Goal: Check status: Check status

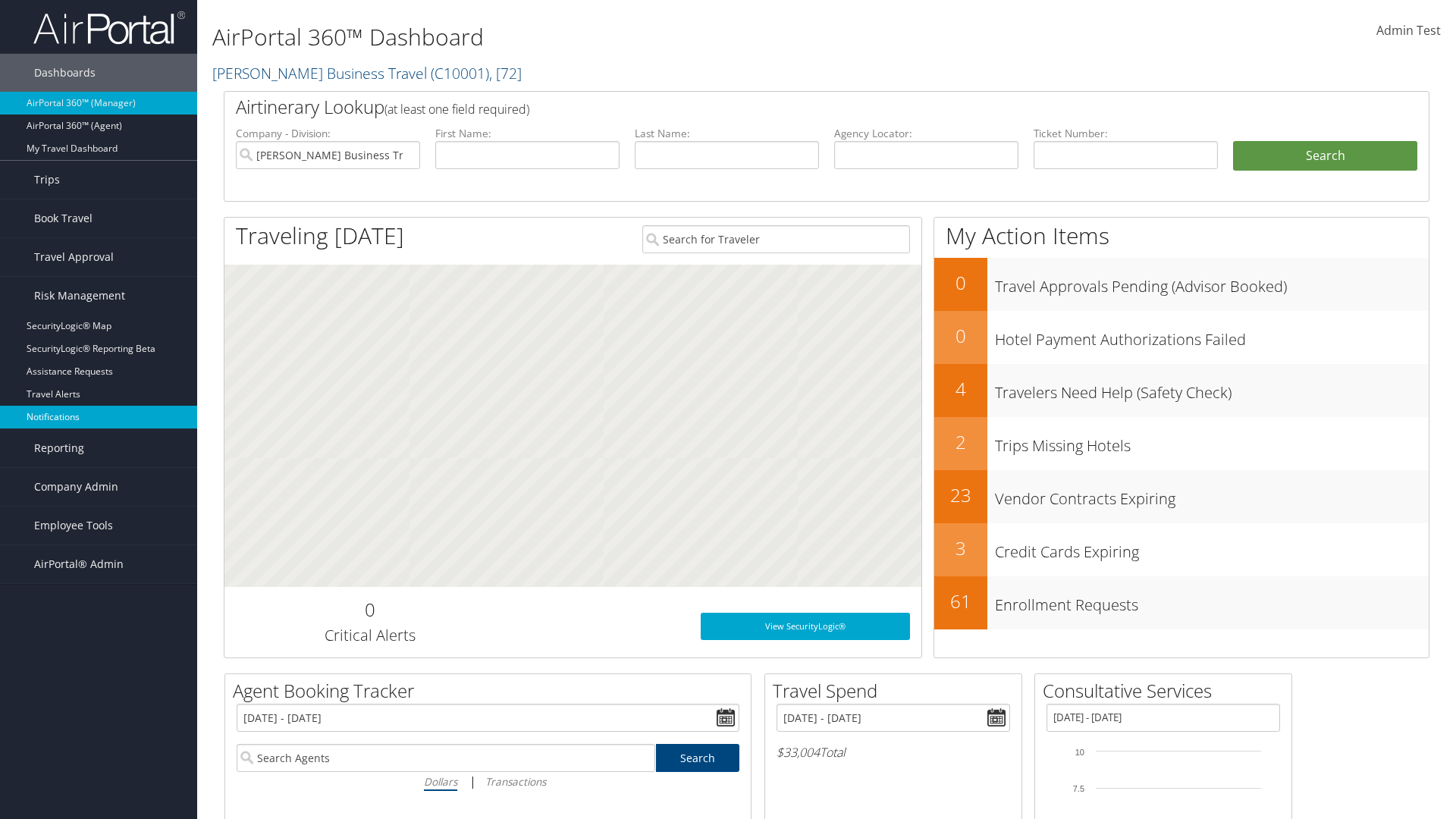
click at [99, 417] on link "Notifications" at bounding box center [99, 416] width 197 height 23
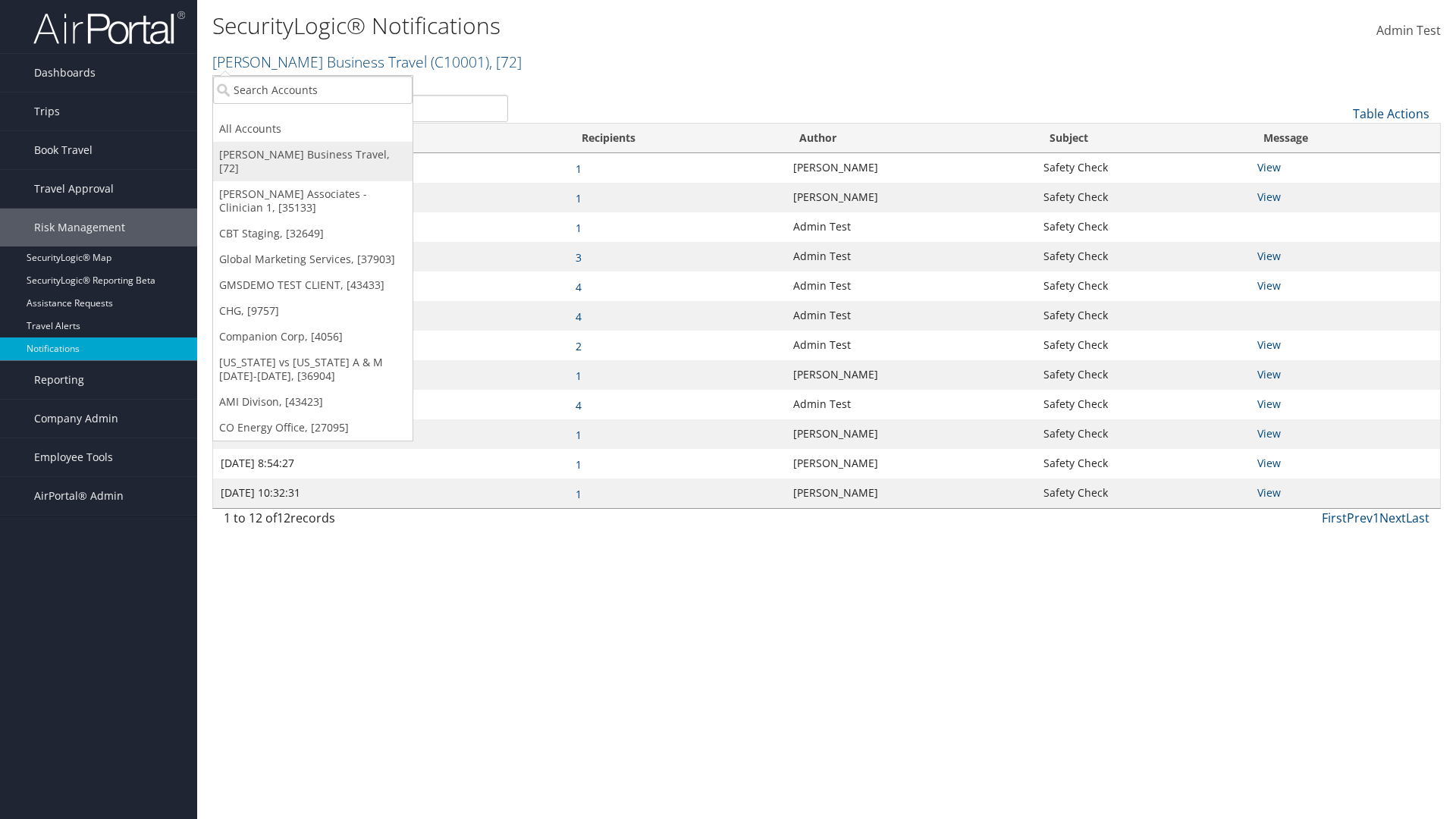
click at [312, 155] on link "[PERSON_NAME] Business Travel, [72]" at bounding box center [312, 161] width 199 height 40
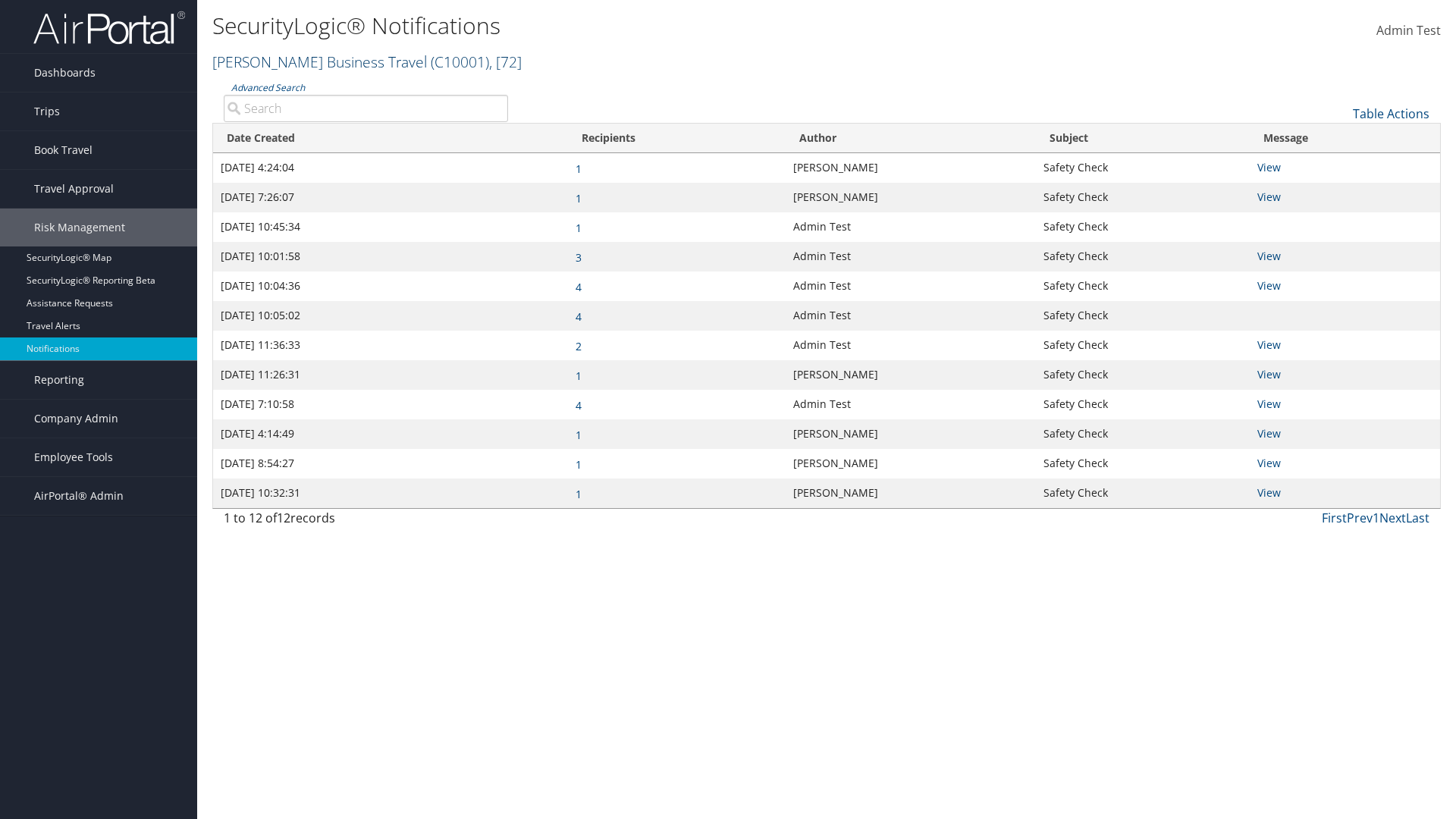
click at [312, 62] on link "[PERSON_NAME] Business Travel ( C10001 ) , [ 72 ]" at bounding box center [367, 62] width 310 height 20
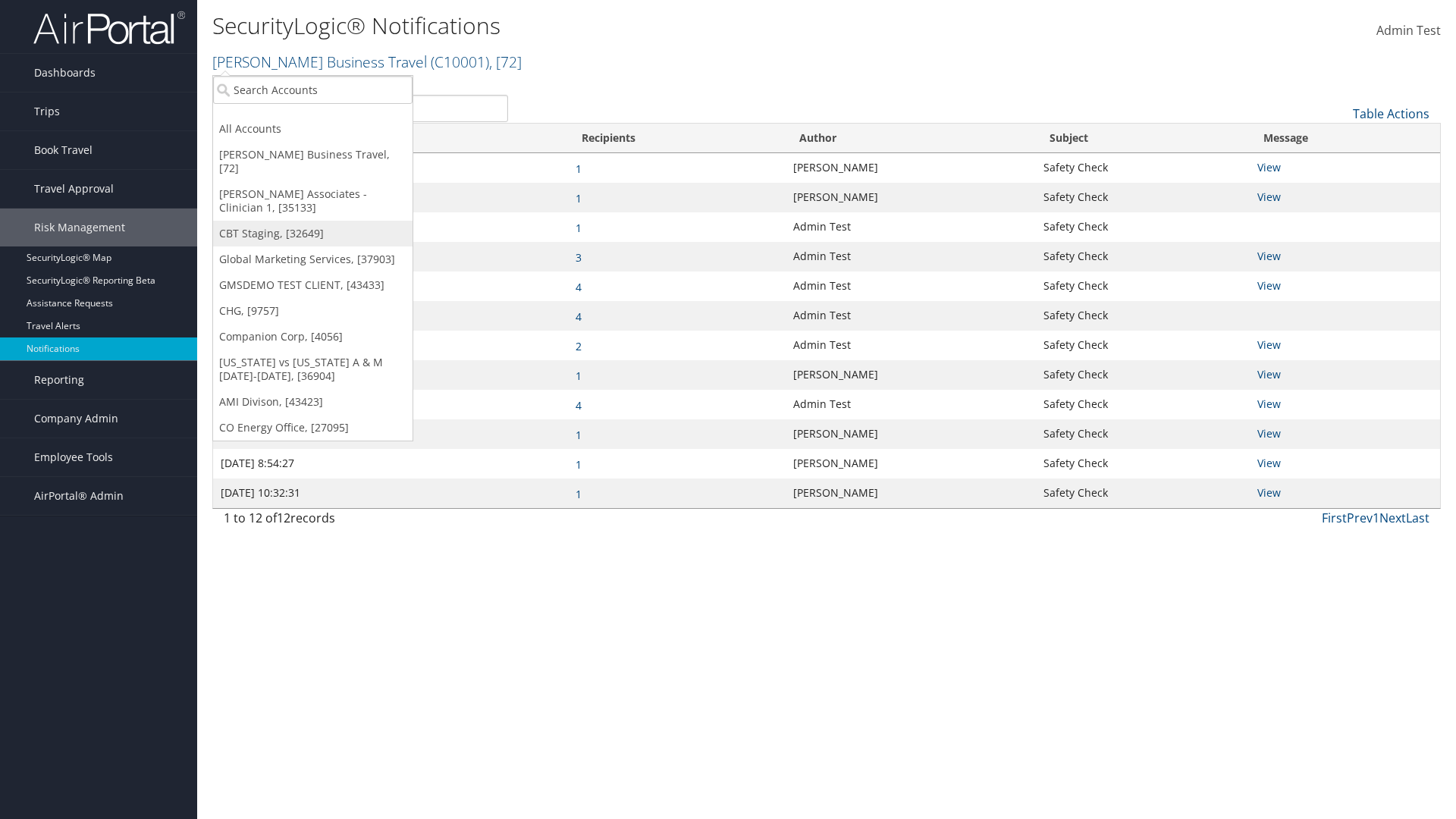
click at [312, 220] on link "CBT Staging, [32649]" at bounding box center [312, 233] width 199 height 26
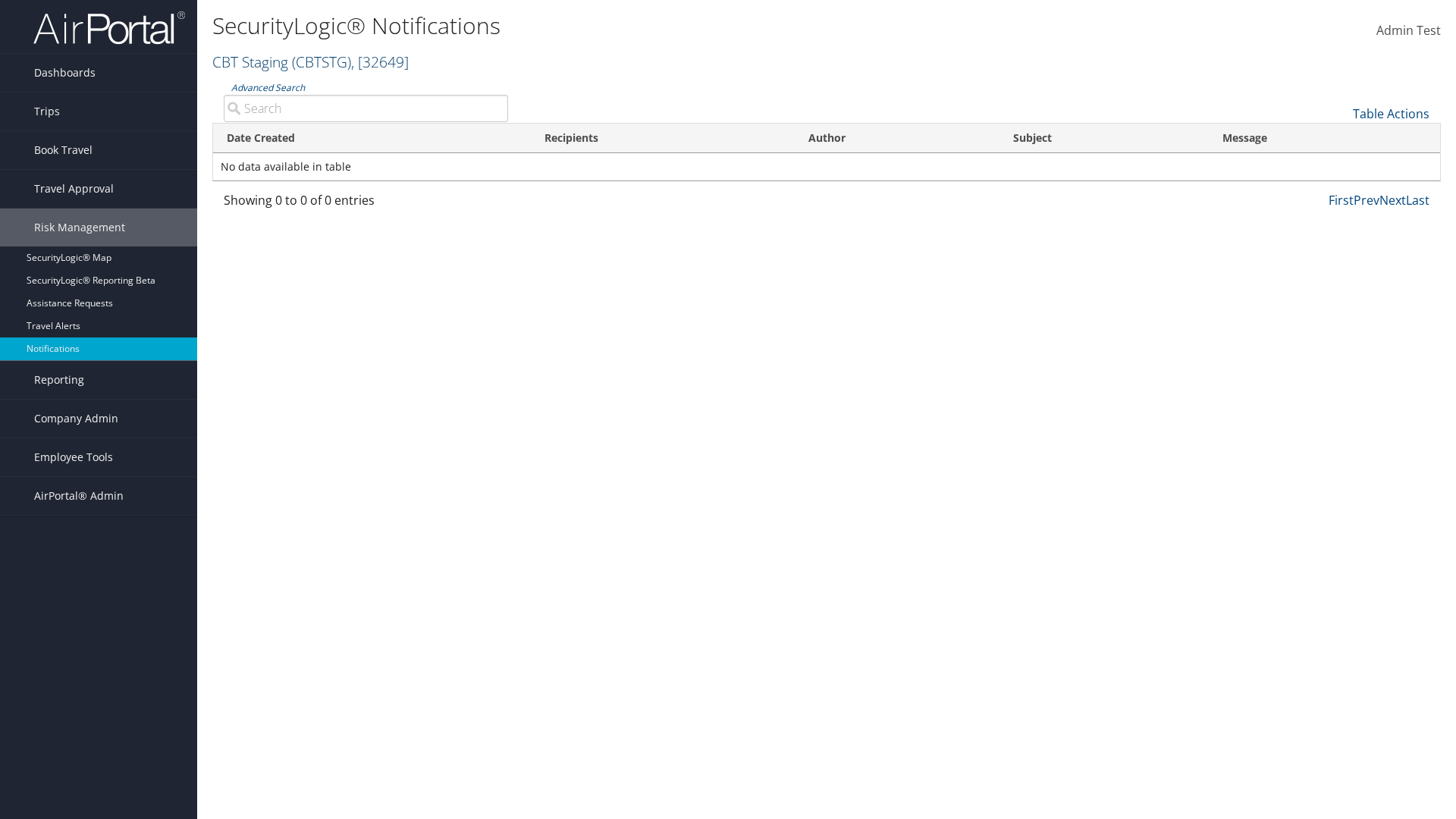
click at [251, 62] on link "CBT Staging ( CBTSTG ) , [ 32649 ]" at bounding box center [310, 62] width 196 height 20
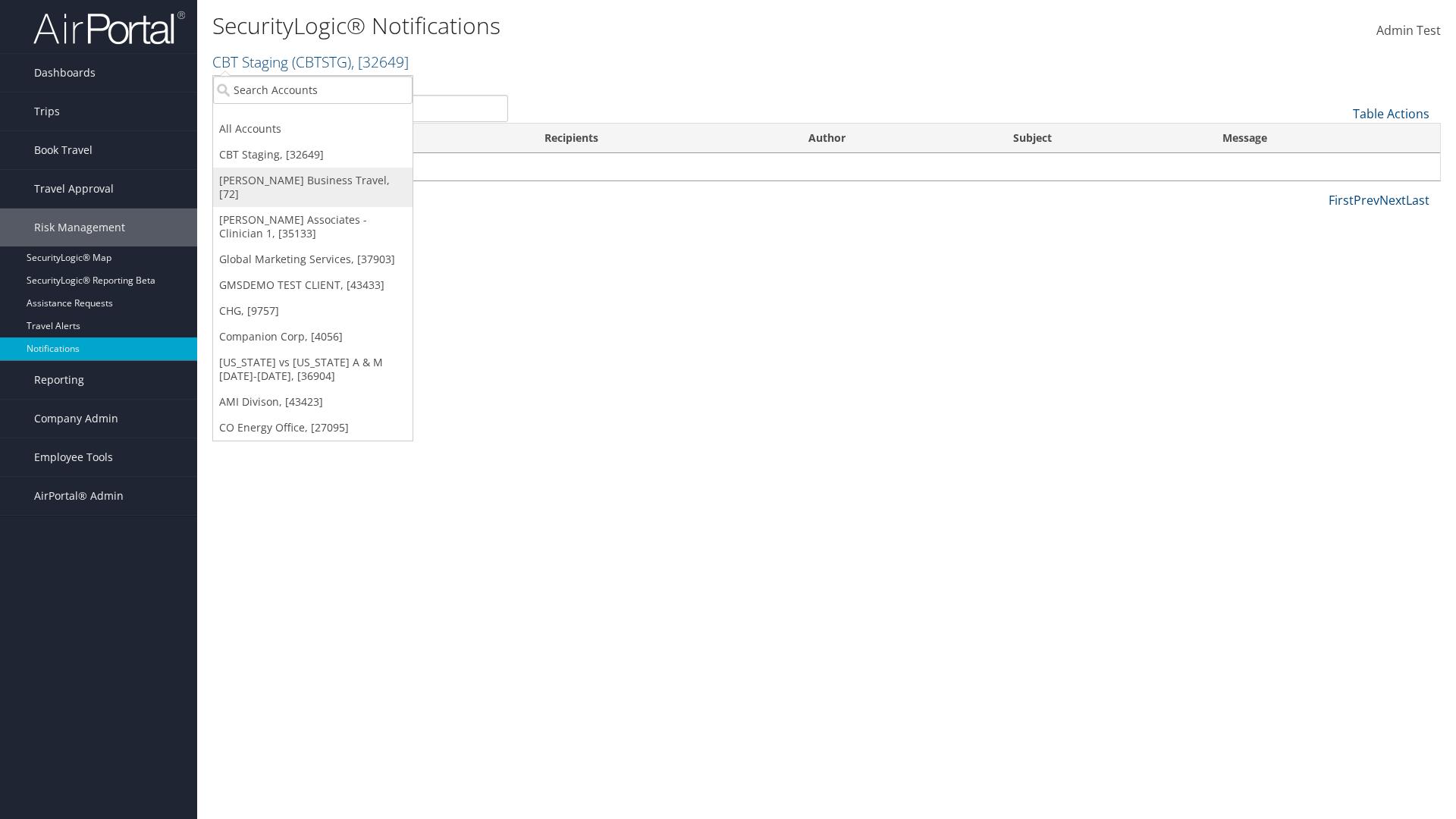
click at [312, 181] on link "[PERSON_NAME] Business Travel, [72]" at bounding box center [312, 187] width 199 height 40
